Goal: Information Seeking & Learning: Compare options

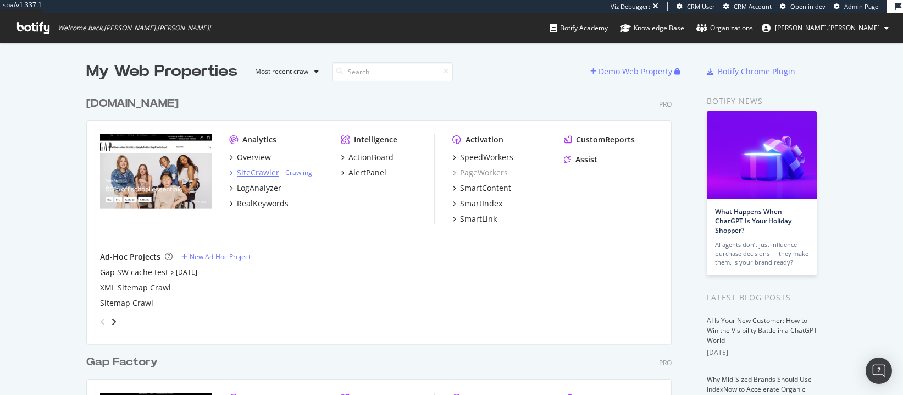
click at [268, 171] on div "SiteCrawler" at bounding box center [258, 172] width 42 height 11
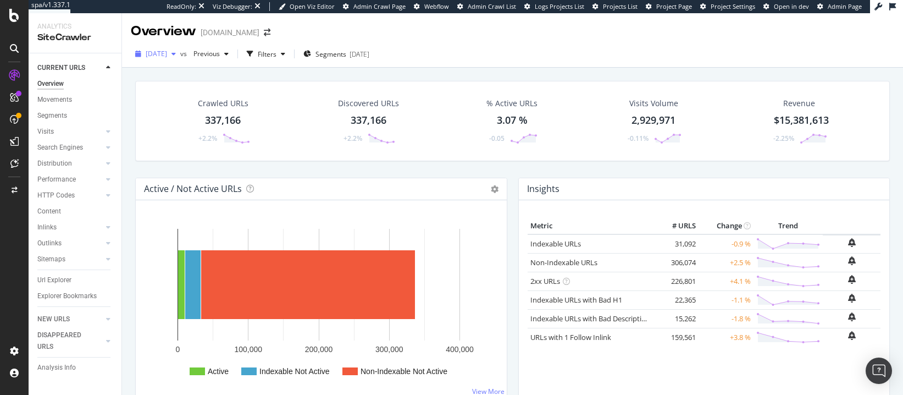
click at [167, 57] on span "[DATE]" at bounding box center [156, 53] width 21 height 9
click at [184, 144] on div "[DATE]" at bounding box center [176, 147] width 59 height 10
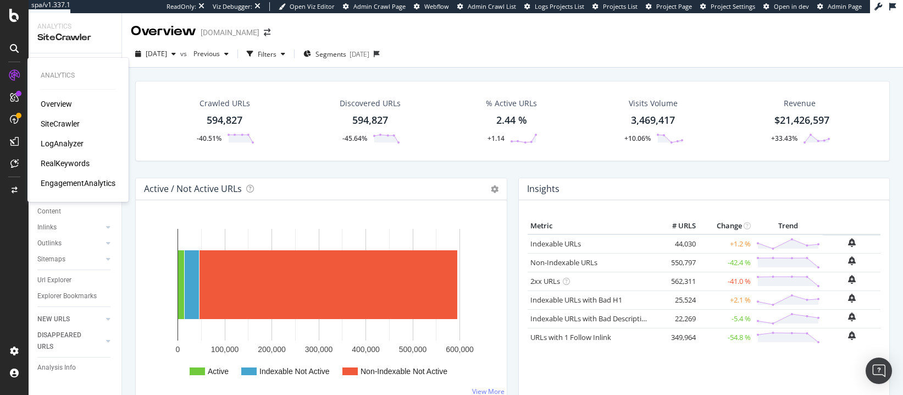
click at [53, 101] on div "Overview" at bounding box center [56, 103] width 31 height 11
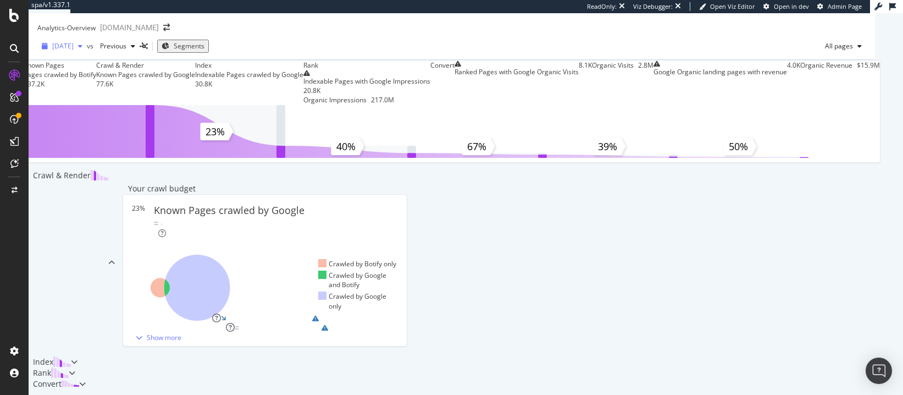
click at [84, 48] on div "[DATE]" at bounding box center [61, 46] width 49 height 16
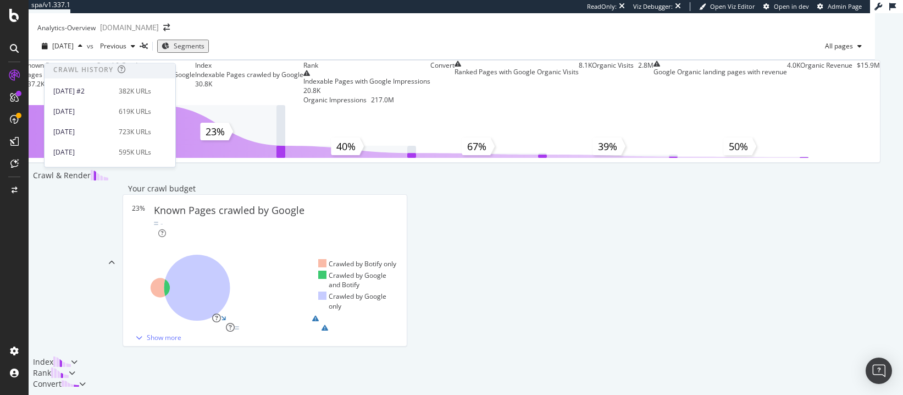
scroll to position [237, 0]
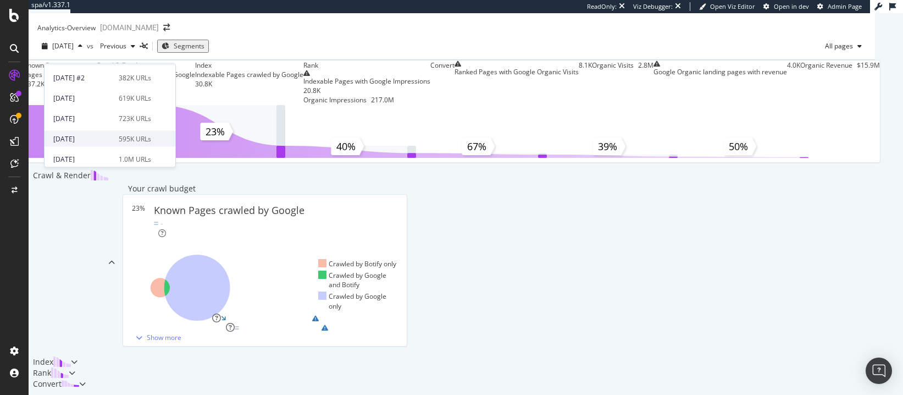
click at [120, 131] on div "[DATE] 595K URLs" at bounding box center [110, 139] width 131 height 16
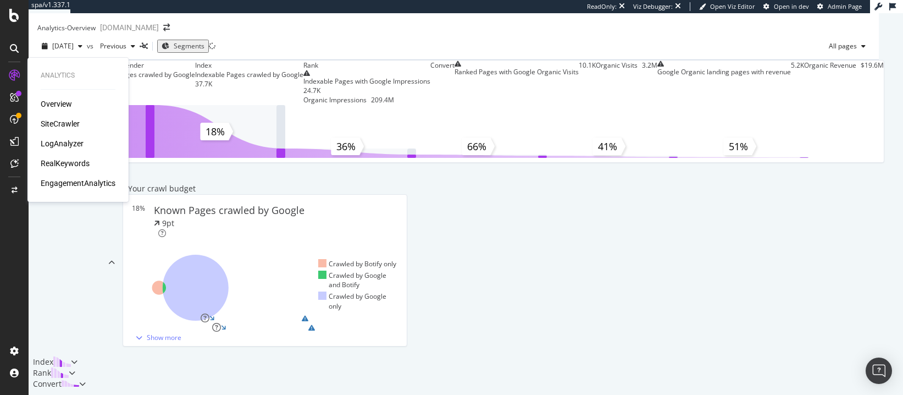
drag, startPoint x: 56, startPoint y: 120, endPoint x: 98, endPoint y: 120, distance: 42.3
click at [56, 120] on div "SiteCrawler" at bounding box center [60, 123] width 39 height 11
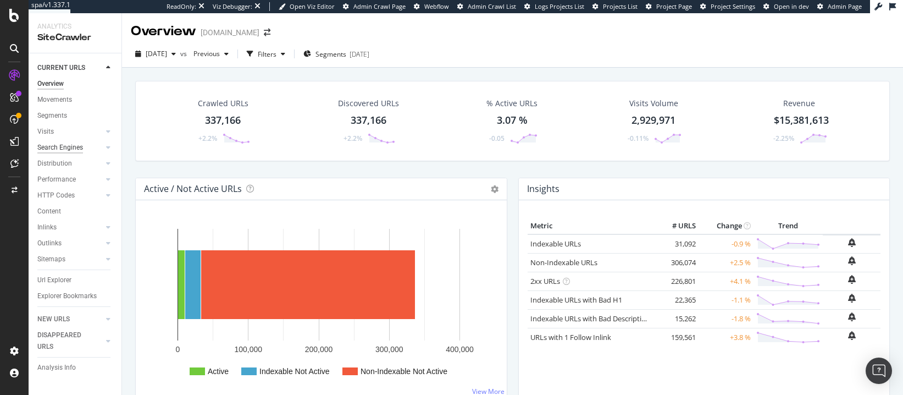
click at [63, 145] on div "Search Engines" at bounding box center [60, 148] width 46 height 12
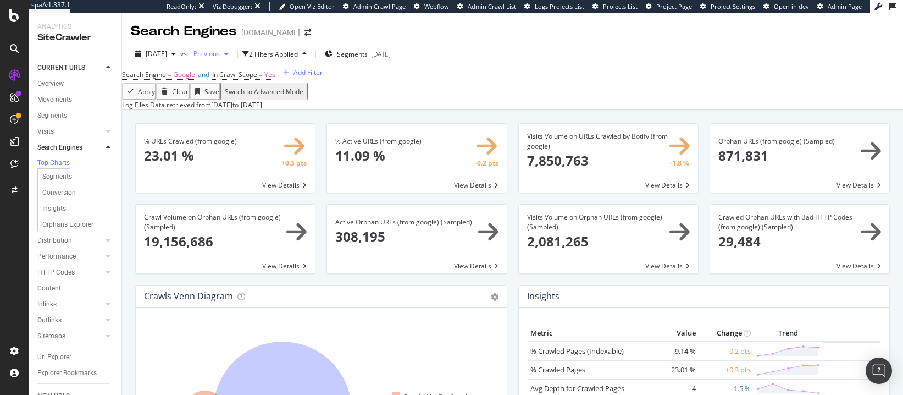
click at [220, 57] on span "Previous" at bounding box center [204, 53] width 31 height 9
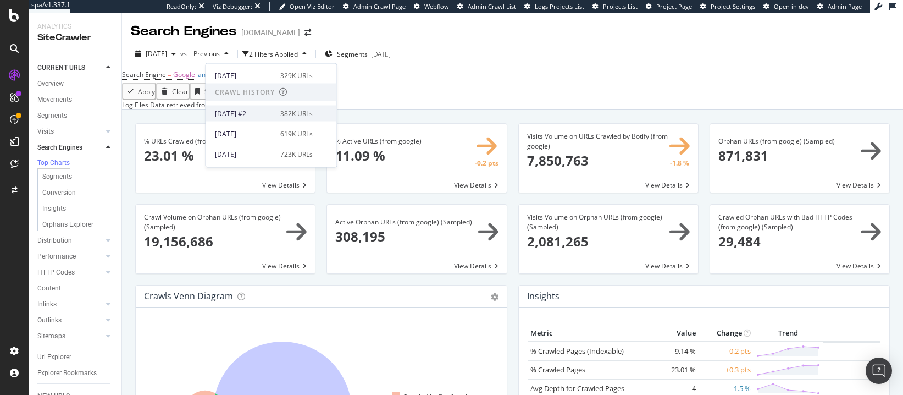
scroll to position [251, 0]
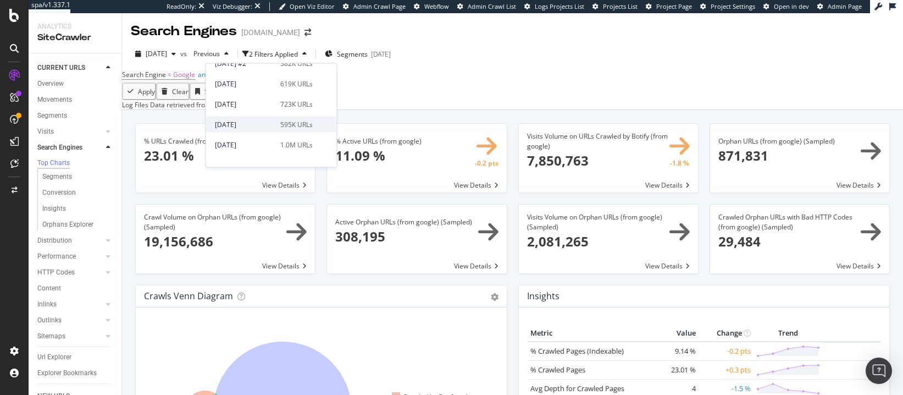
click at [252, 129] on div "[DATE]" at bounding box center [244, 124] width 59 height 10
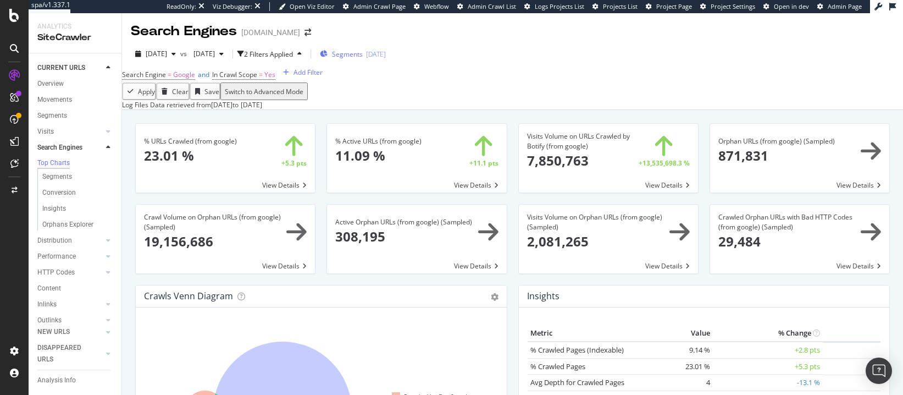
click at [386, 54] on div "[DATE]" at bounding box center [376, 53] width 20 height 9
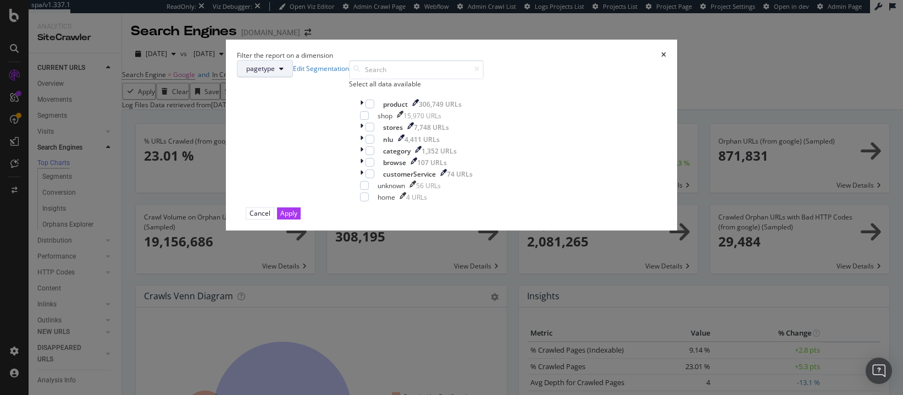
click at [293, 77] on button "pagetype" at bounding box center [265, 69] width 56 height 18
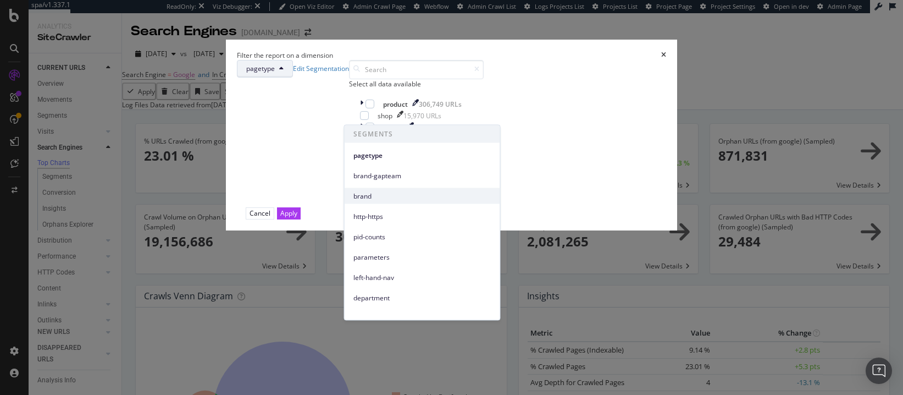
click at [399, 193] on span "brand" at bounding box center [422, 196] width 138 height 10
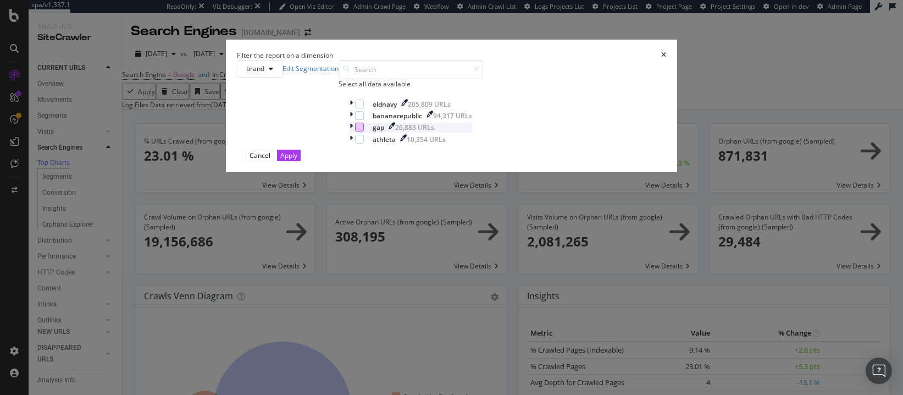
click at [356, 131] on div "modal" at bounding box center [359, 127] width 9 height 9
click at [358, 143] on div "modal" at bounding box center [359, 139] width 9 height 9
click at [297, 160] on div "Apply" at bounding box center [288, 155] width 17 height 9
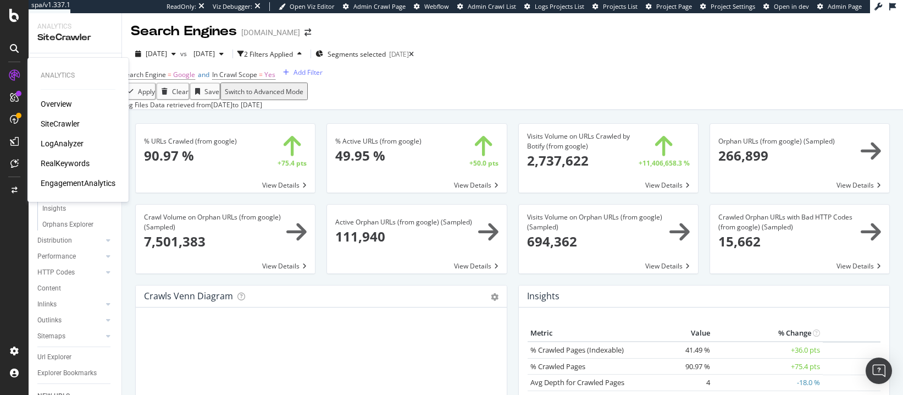
click at [51, 100] on div "Overview" at bounding box center [56, 103] width 31 height 11
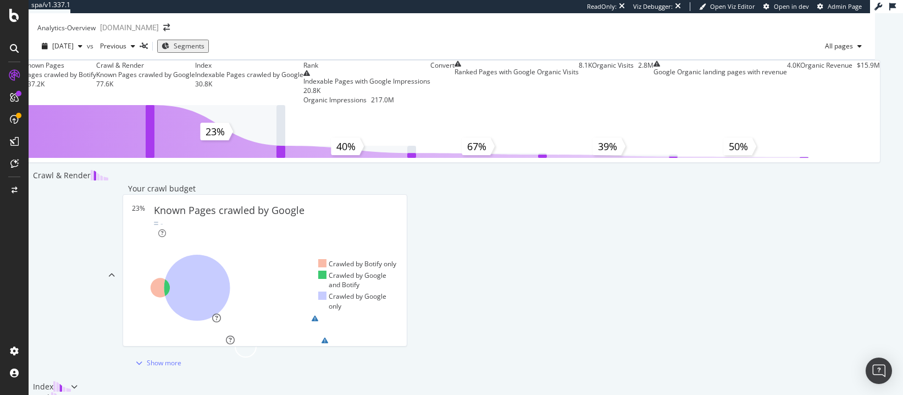
click at [204, 51] on span "Segments" at bounding box center [189, 45] width 31 height 9
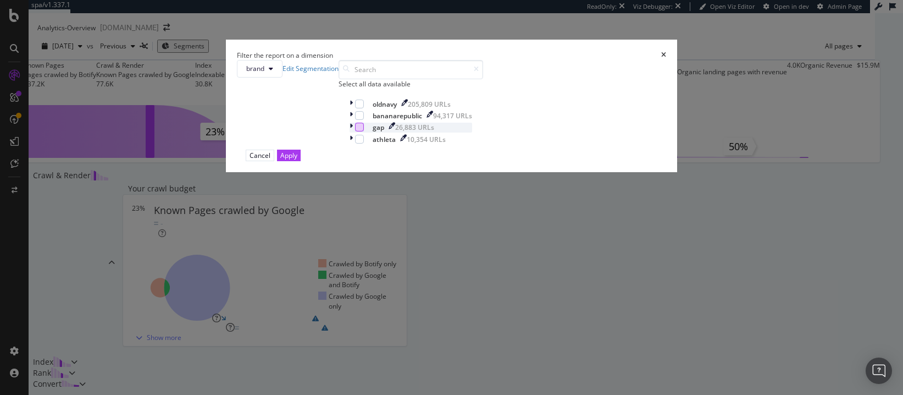
click at [355, 131] on div "modal" at bounding box center [359, 127] width 9 height 9
click at [349, 144] on div "modal" at bounding box center [351, 139] width 5 height 9
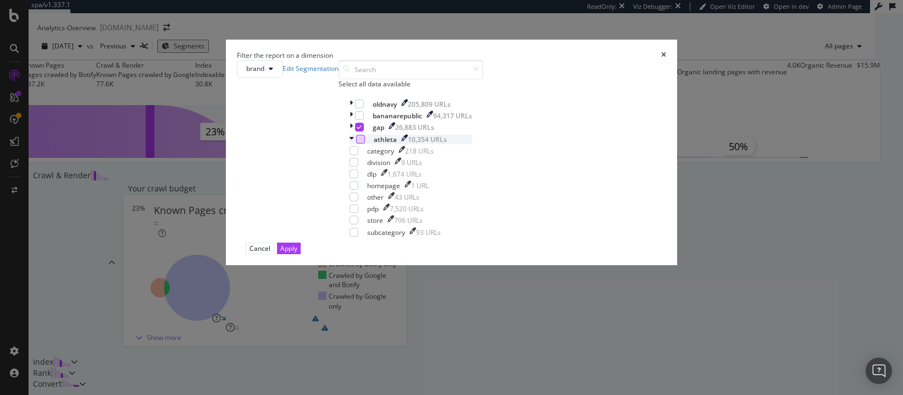
click at [356, 143] on div "modal" at bounding box center [360, 139] width 9 height 9
drag, startPoint x: 550, startPoint y: 345, endPoint x: 546, endPoint y: 341, distance: 5.8
click at [297, 253] on div "Apply" at bounding box center [288, 247] width 17 height 9
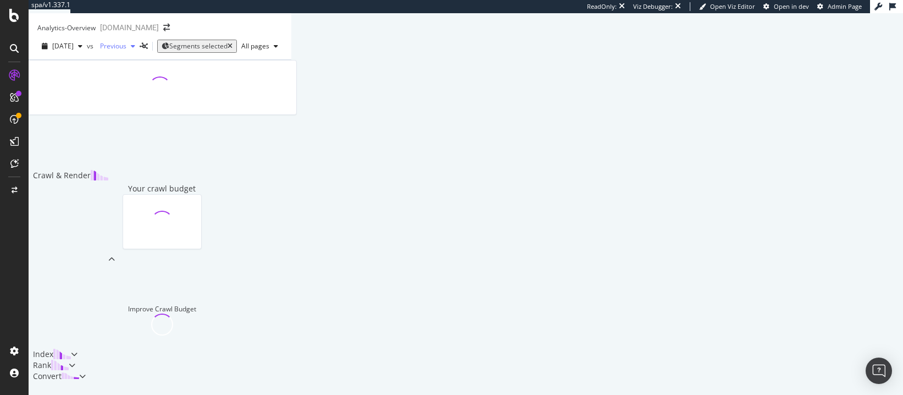
click at [126, 51] on span "Previous" at bounding box center [111, 45] width 31 height 9
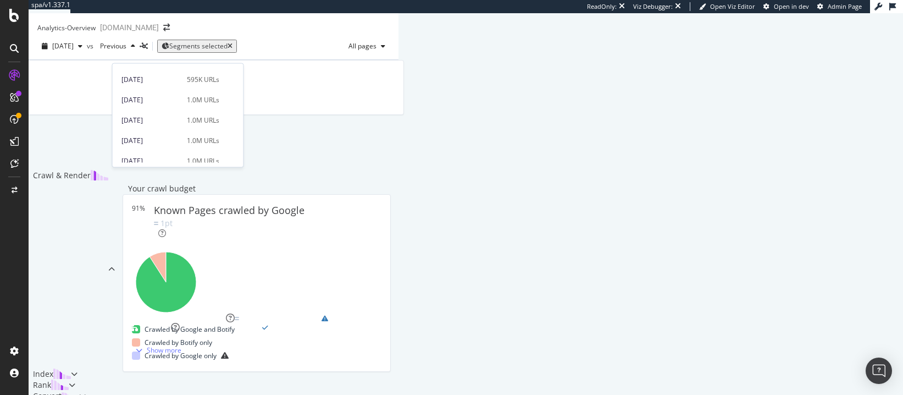
scroll to position [297, 0]
click at [162, 81] on div "[DATE]" at bounding box center [150, 78] width 59 height 10
